Goal: Task Accomplishment & Management: Manage account settings

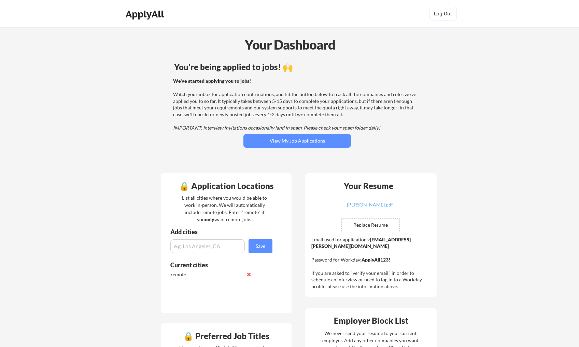
click at [378, 244] on div "Email used for applications: [EMAIL_ADDRESS][PERSON_NAME][DOMAIN_NAME] Password…" at bounding box center [372, 263] width 121 height 54
click at [311, 134] on button "View My Job Applications" at bounding box center [298, 141] width 108 height 14
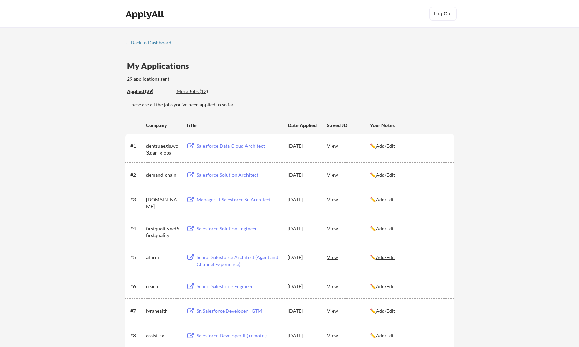
click at [256, 145] on div "Salesforce Data Cloud Architect" at bounding box center [239, 145] width 85 height 7
click at [333, 144] on div "View" at bounding box center [348, 145] width 43 height 12
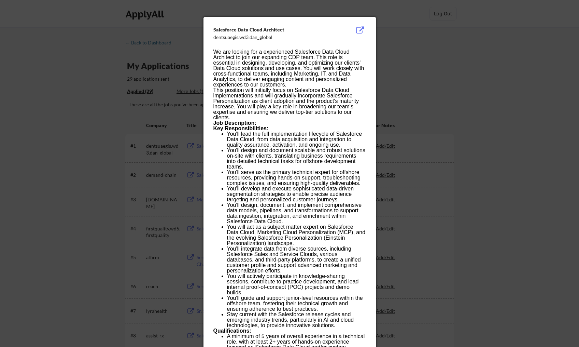
scroll to position [1, 0]
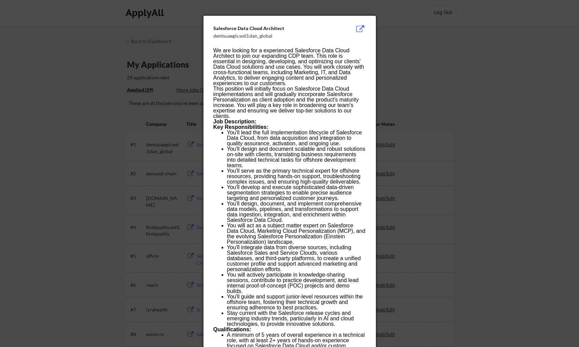
click at [512, 47] on div at bounding box center [289, 173] width 579 height 347
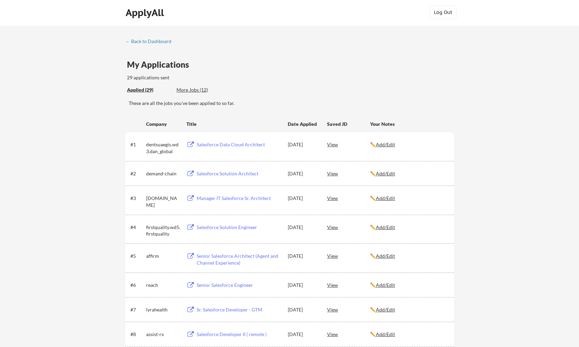
scroll to position [0, 0]
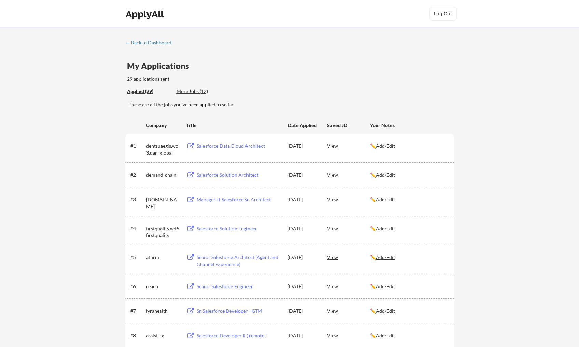
click at [271, 221] on div "#4 firstquality.wd5.firstquality Salesforce Solution Engineer Oct 5, 2025 View …" at bounding box center [289, 230] width 329 height 29
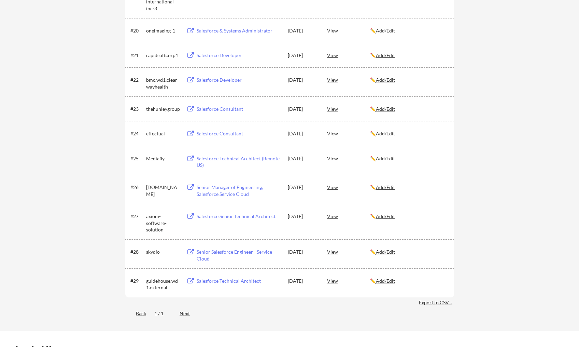
scroll to position [640, 0]
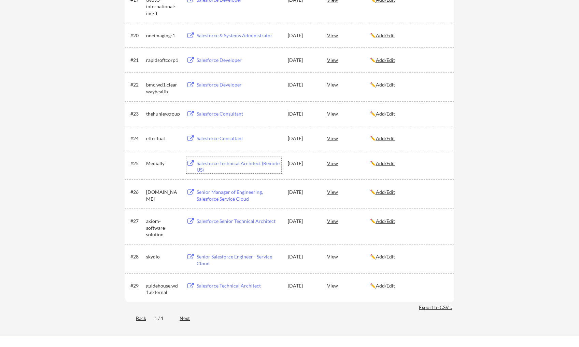
click at [245, 167] on div "Salesforce Technical Architect (Remote US)" at bounding box center [239, 166] width 85 height 13
click at [296, 204] on div "#26 amgen.wd1.careers Senior Manager of Engineering, Salesforce Service Cloud O…" at bounding box center [289, 193] width 329 height 29
click at [330, 163] on div "View" at bounding box center [348, 163] width 43 height 12
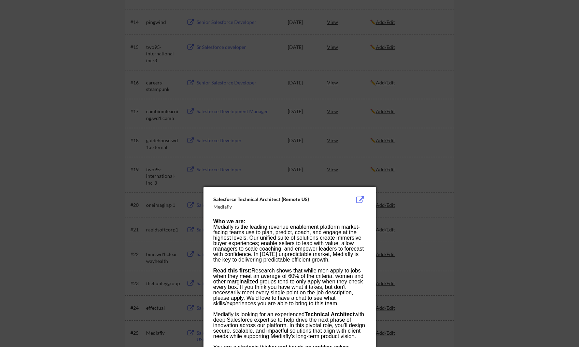
scroll to position [492, 0]
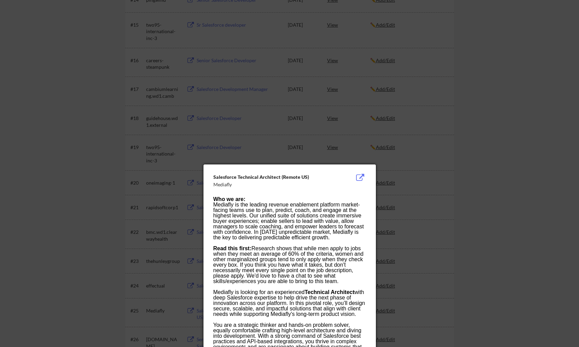
click at [345, 139] on div at bounding box center [289, 173] width 579 height 347
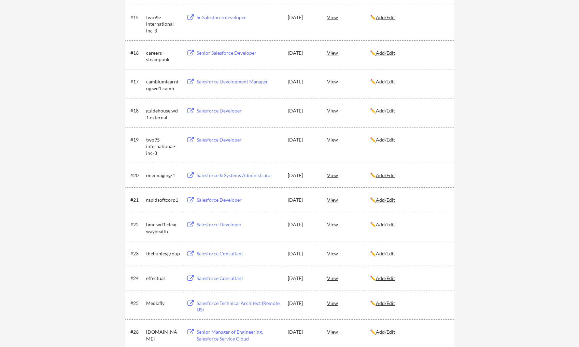
scroll to position [541, 0]
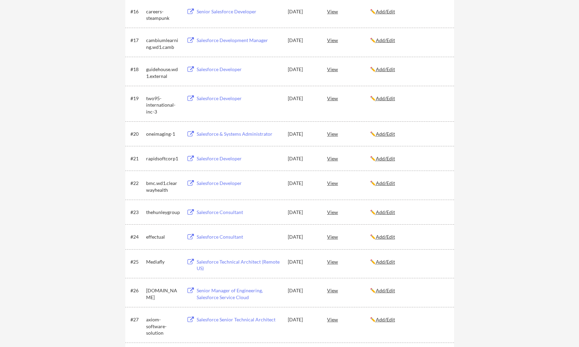
click at [393, 264] on u "Add/Edit" at bounding box center [385, 262] width 19 height 6
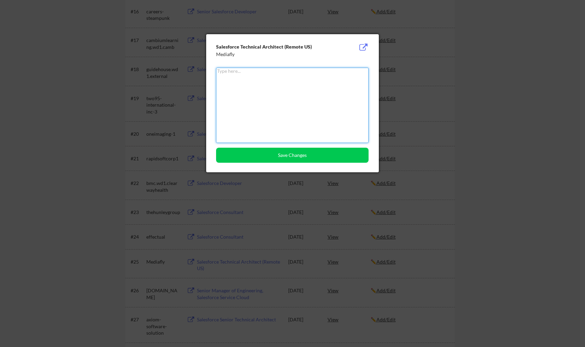
click at [293, 48] on div "Salesforce Technical Architect (Remote US)" at bounding box center [275, 46] width 118 height 7
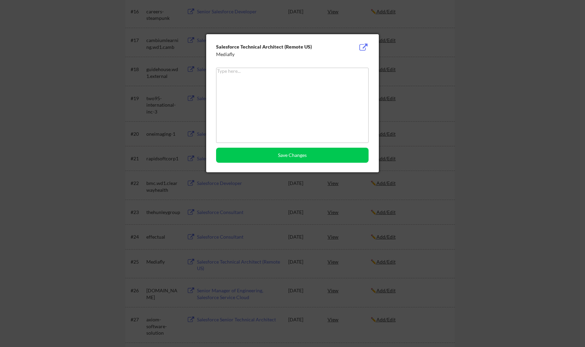
click at [96, 121] on div at bounding box center [292, 173] width 585 height 347
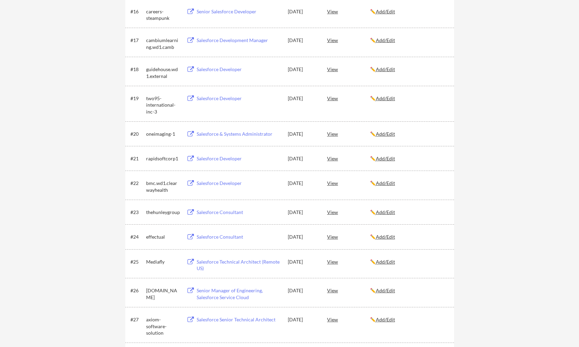
click at [330, 261] on div "View" at bounding box center [348, 261] width 43 height 12
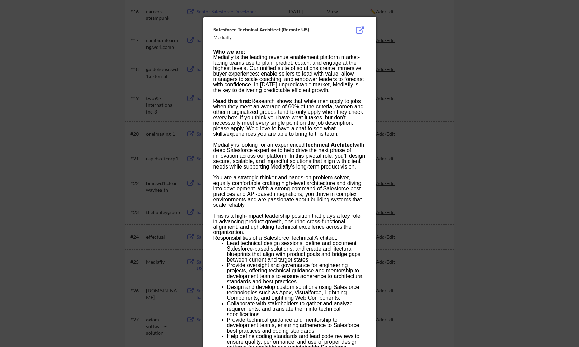
click at [324, 247] on li "Lead technical design sessions, define and document Salesforce-based solutions,…" at bounding box center [296, 252] width 139 height 22
click at [430, 159] on div at bounding box center [289, 173] width 579 height 347
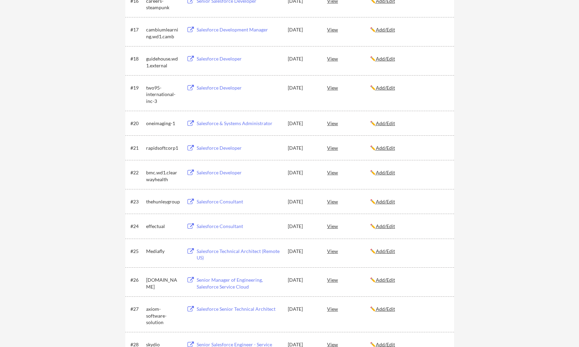
scroll to position [552, 0]
click at [245, 303] on div "Salesforce Senior Technical Architect" at bounding box center [238, 308] width 86 height 12
